Goal: Transaction & Acquisition: Purchase product/service

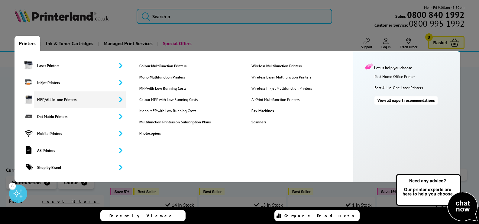
click at [278, 77] on link "Wireless Laser Multifunction Printers" at bounding box center [285, 76] width 76 height 5
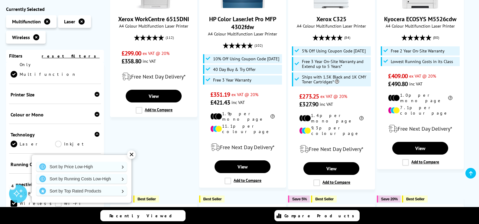
scroll to position [121, 0]
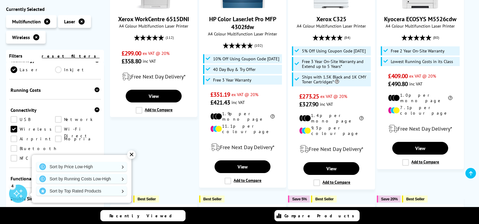
click at [129, 156] on div "✕" at bounding box center [131, 154] width 8 height 8
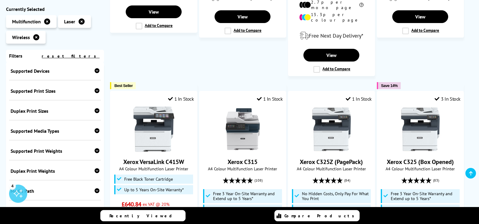
scroll to position [605, 0]
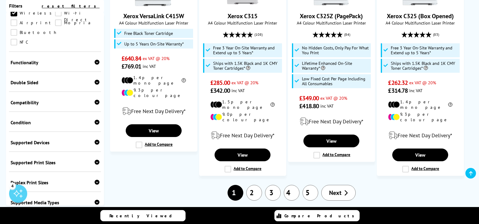
scroll to position [176, 0]
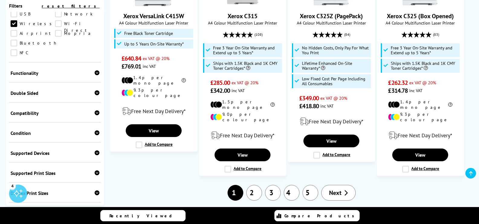
click at [95, 130] on icon at bounding box center [97, 132] width 5 height 5
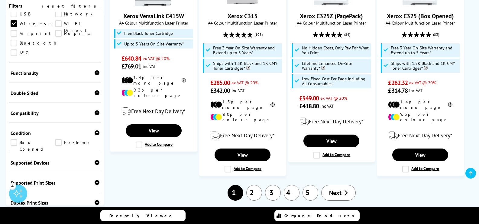
click at [92, 70] on div "Functionality" at bounding box center [55, 73] width 89 height 6
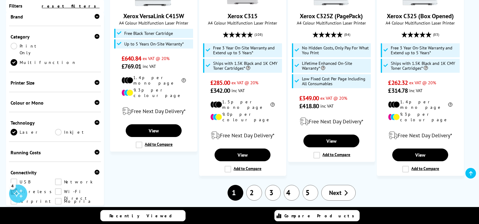
scroll to position [0, 0]
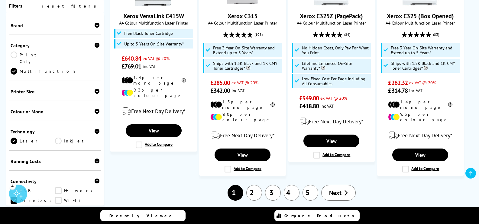
click at [61, 108] on div "Colour or Mono" at bounding box center [55, 111] width 89 height 6
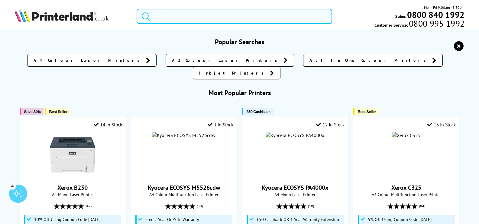
click at [198, 16] on input "search" at bounding box center [235, 16] width 196 height 15
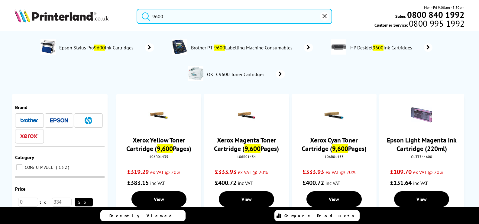
type input "9600"
click at [47, 22] on img at bounding box center [62, 15] width 94 height 13
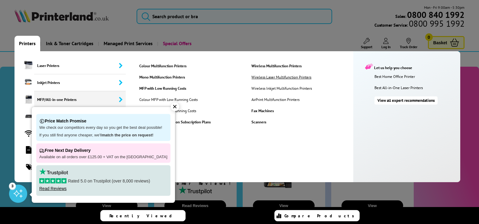
click at [285, 78] on link "Wireless Laser Multifunction Printers" at bounding box center [285, 76] width 76 height 5
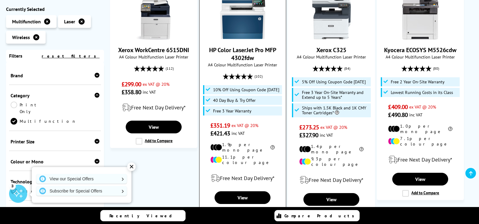
scroll to position [151, 0]
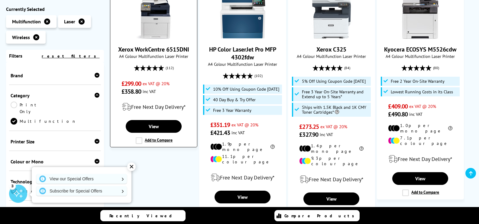
click at [156, 26] on img at bounding box center [153, 16] width 45 height 45
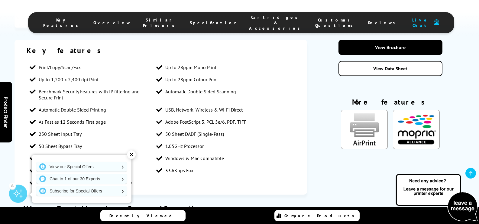
click at [133, 156] on div "✕" at bounding box center [131, 154] width 8 height 8
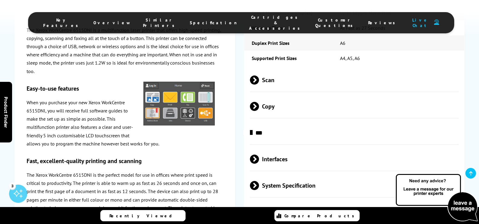
scroll to position [938, 0]
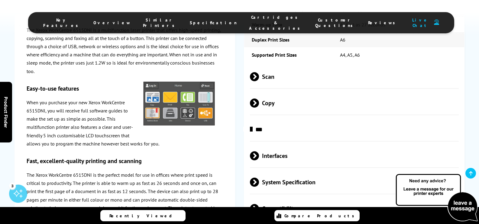
click at [195, 133] on p "When you purchase your new Xerox WorkCentre 6515DNI, you will receive full soft…" at bounding box center [125, 122] width 197 height 49
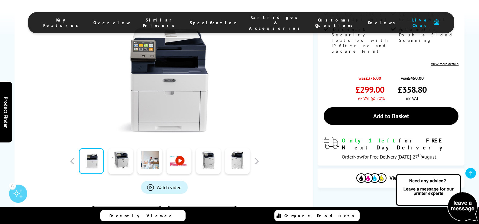
scroll to position [0, 0]
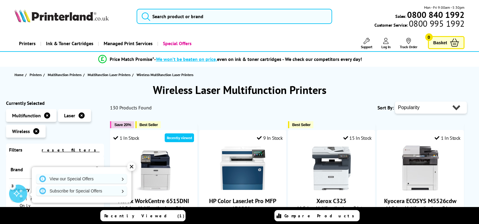
click at [27, 43] on link "Printers" at bounding box center [28, 43] width 26 height 15
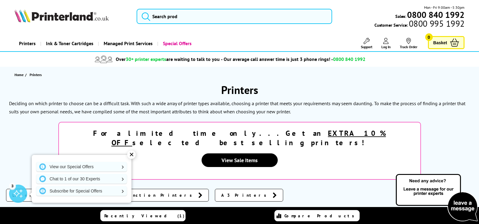
click at [32, 47] on link "Printers" at bounding box center [28, 43] width 26 height 15
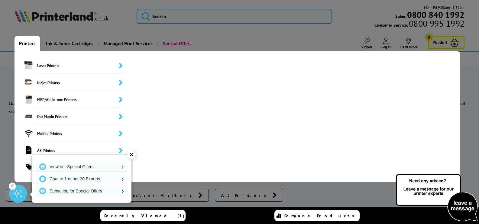
click at [21, 42] on link "Printers" at bounding box center [28, 43] width 26 height 15
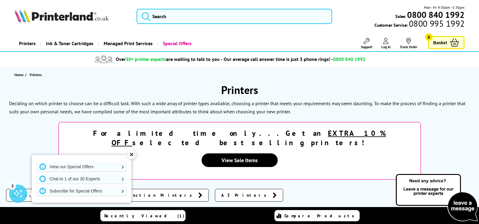
click at [33, 45] on link "Printers" at bounding box center [28, 43] width 26 height 15
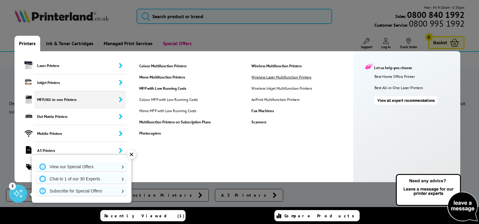
click at [258, 77] on link "Wireless Laser Multifunction Printers" at bounding box center [285, 76] width 76 height 5
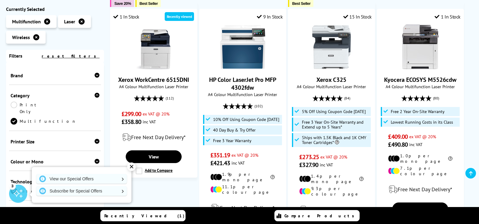
click at [20, 83] on div "Brand" at bounding box center [55, 75] width 92 height 20
click at [21, 81] on div "Brand" at bounding box center [55, 75] width 92 height 20
click at [21, 74] on div "Brand" at bounding box center [55, 75] width 89 height 6
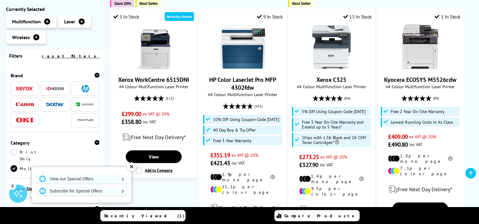
click at [20, 86] on img at bounding box center [25, 88] width 18 height 4
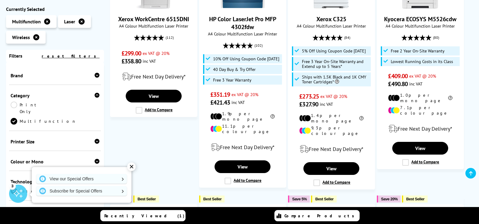
click at [30, 73] on div "Brand" at bounding box center [55, 75] width 89 height 6
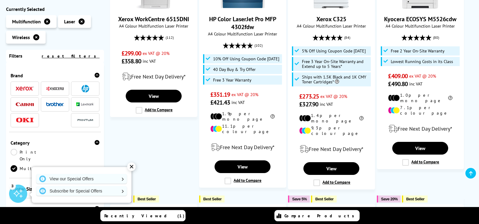
click at [24, 91] on span at bounding box center [25, 89] width 18 height 8
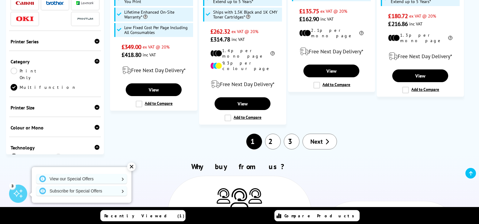
scroll to position [756, 0]
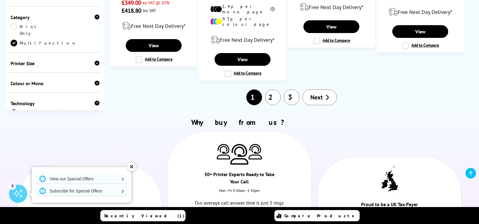
click at [272, 89] on link "2" at bounding box center [273, 97] width 16 height 16
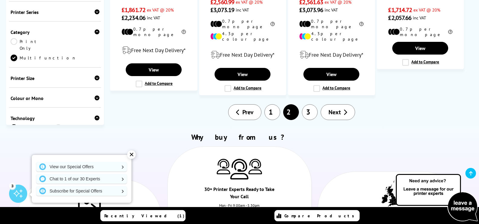
scroll to position [696, 0]
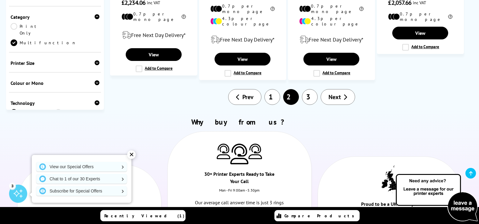
click at [309, 89] on link "3" at bounding box center [310, 97] width 16 height 16
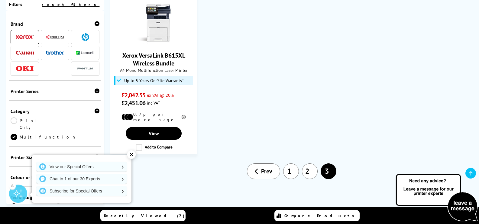
scroll to position [151, 0]
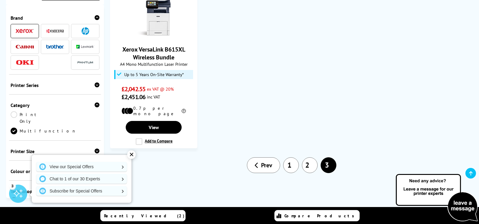
click at [289, 162] on link "1" at bounding box center [291, 165] width 16 height 16
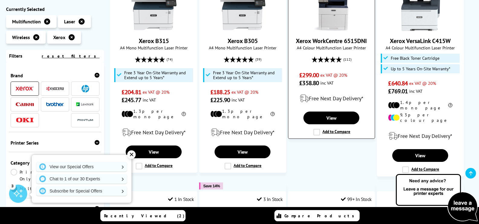
scroll to position [423, 0]
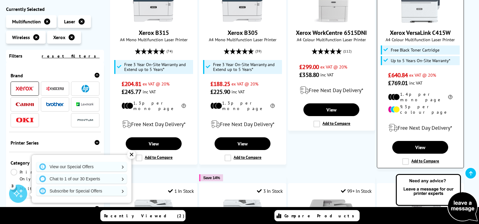
click at [432, 10] on img at bounding box center [420, -1] width 45 height 45
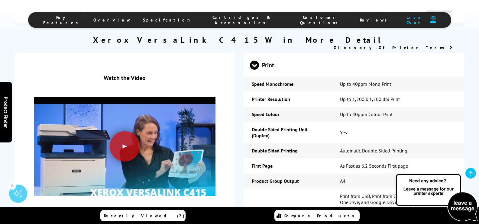
scroll to position [1180, 0]
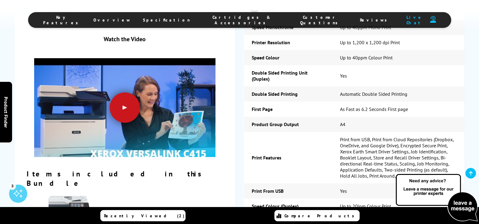
click at [120, 108] on div at bounding box center [125, 107] width 30 height 30
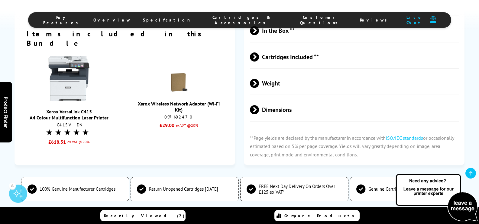
scroll to position [1724, 0]
